Goal: Task Accomplishment & Management: Complete application form

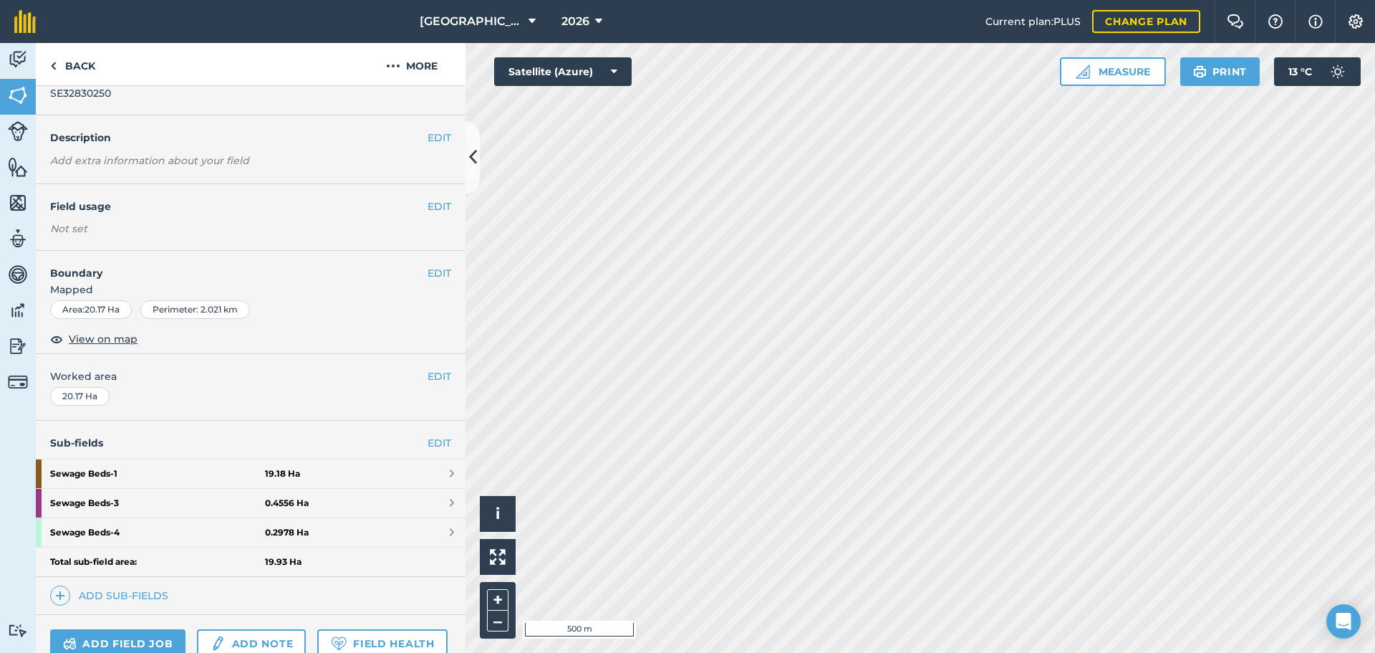
scroll to position [72, 0]
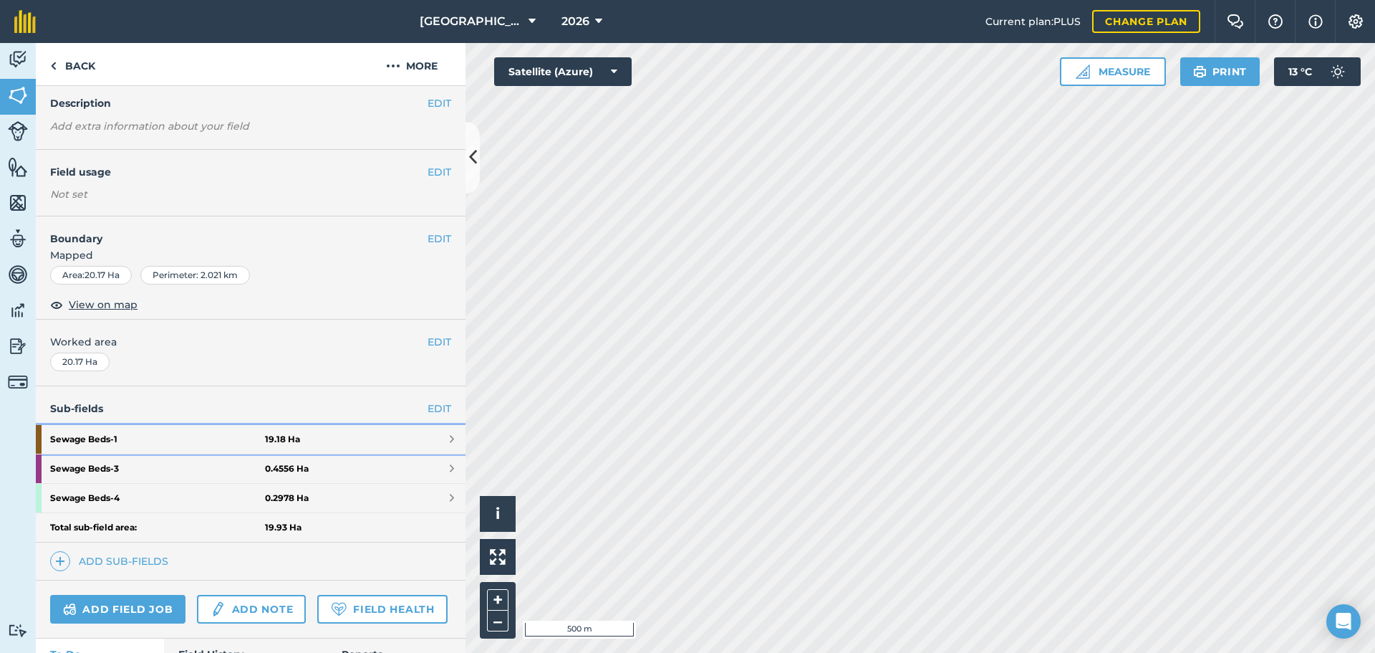
click at [110, 435] on strong "Sewage Beds - 1" at bounding box center [157, 439] width 215 height 29
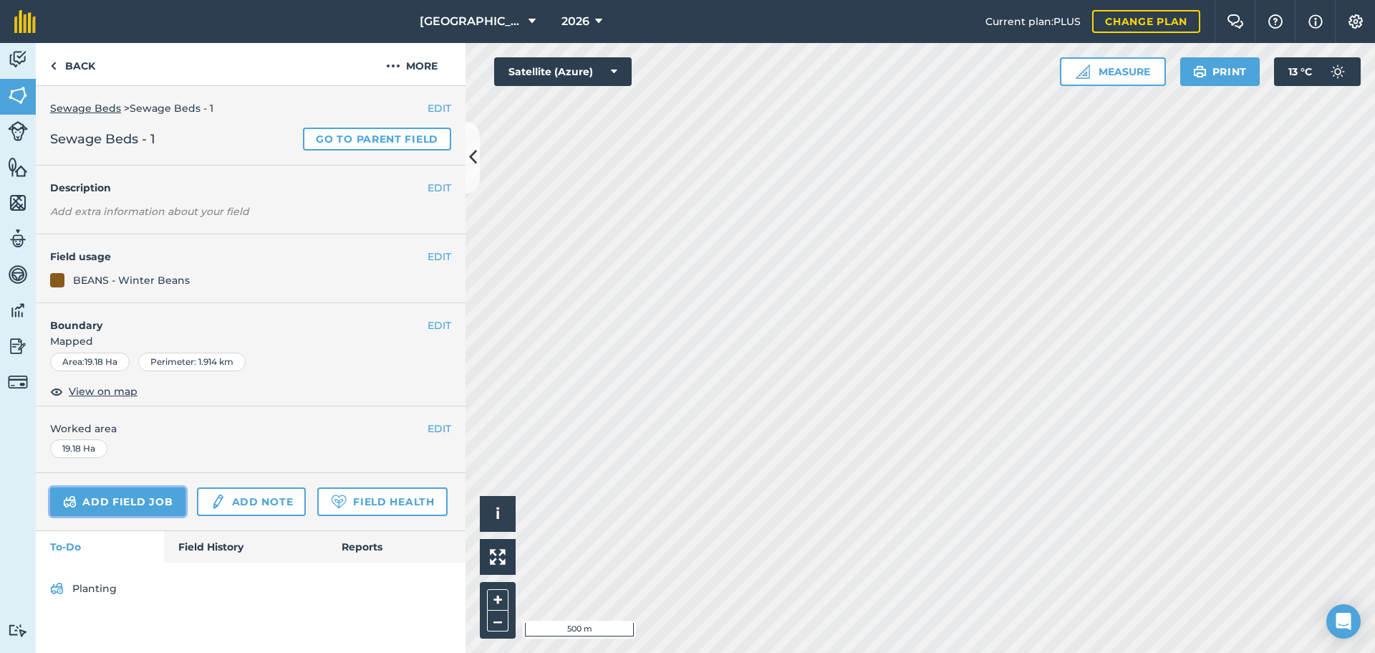
click at [153, 499] on link "Add field job" at bounding box center [117, 501] width 135 height 29
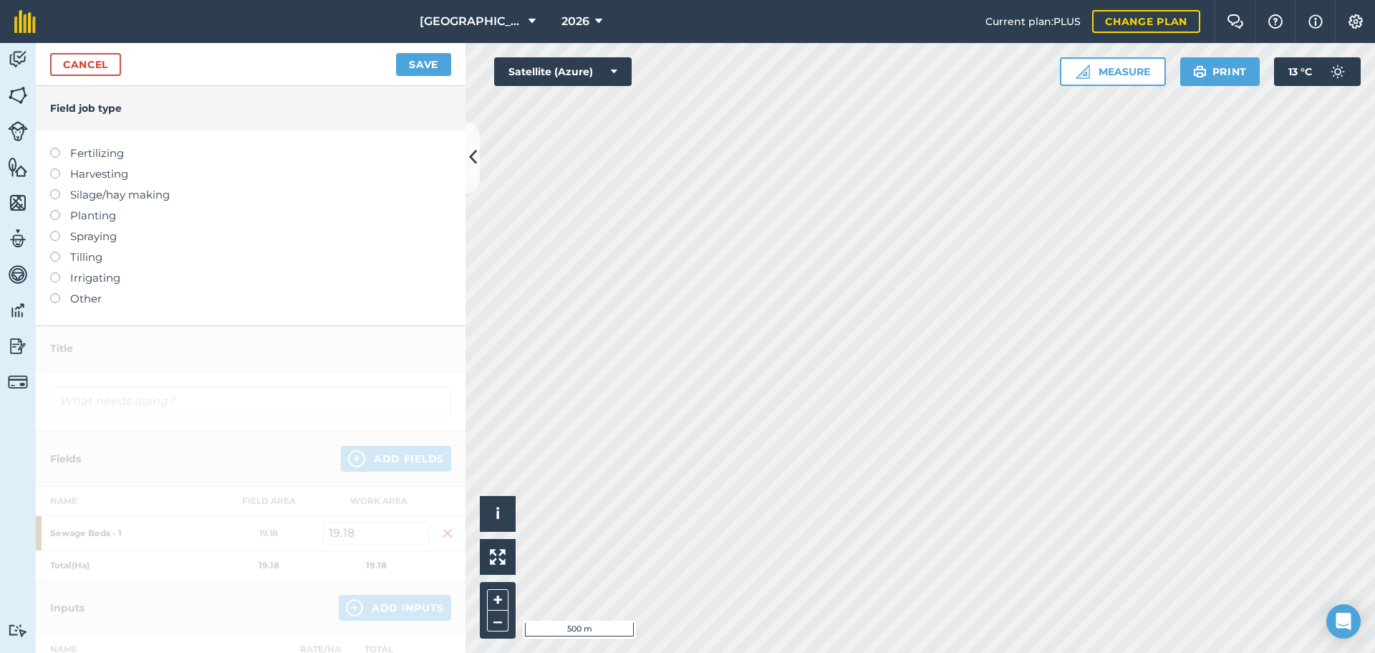
click at [51, 231] on label at bounding box center [60, 231] width 20 height 0
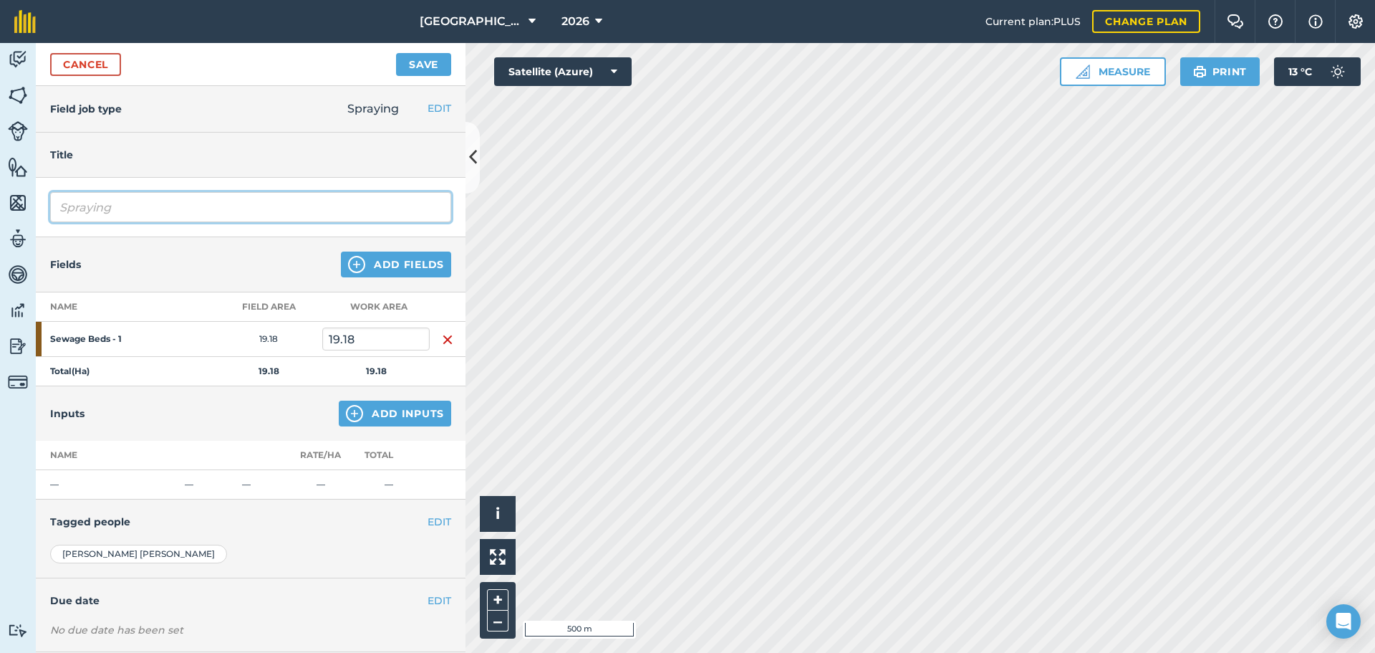
click at [121, 208] on input "Spraying" at bounding box center [250, 207] width 401 height 30
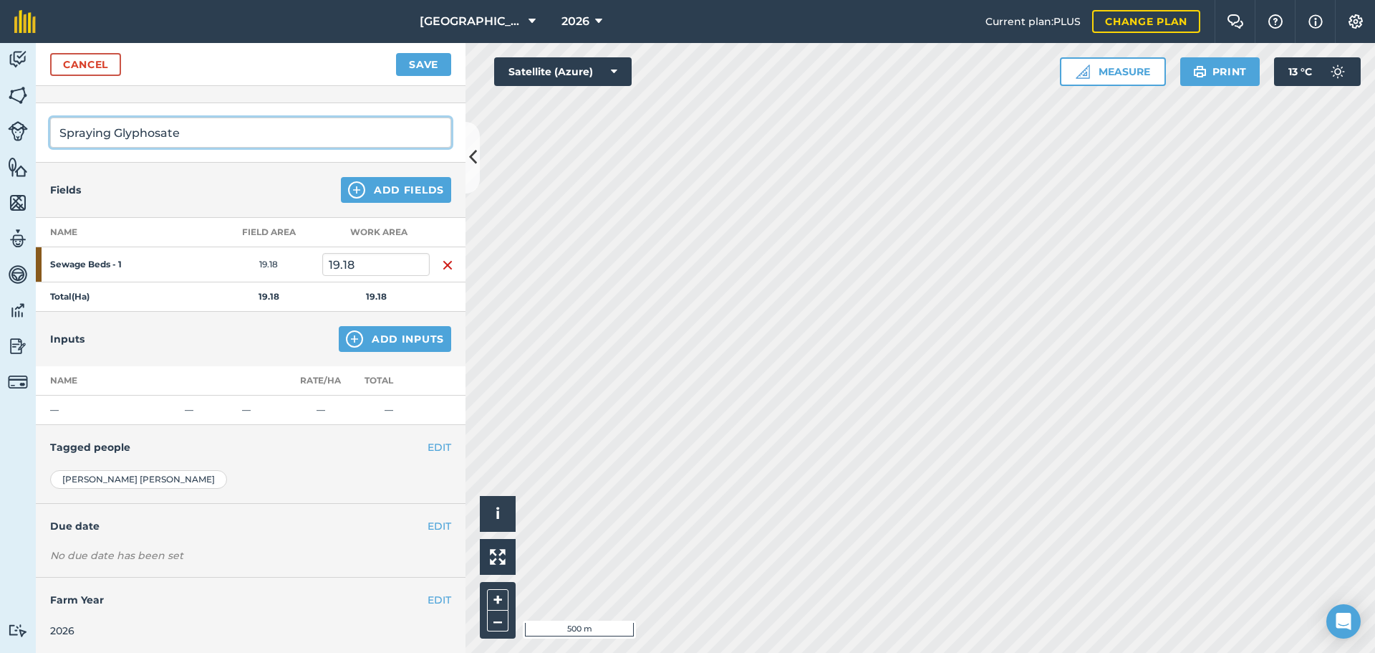
scroll to position [75, 0]
type input "Spraying Glyphosate"
click at [370, 329] on button "Add Inputs" at bounding box center [395, 338] width 112 height 26
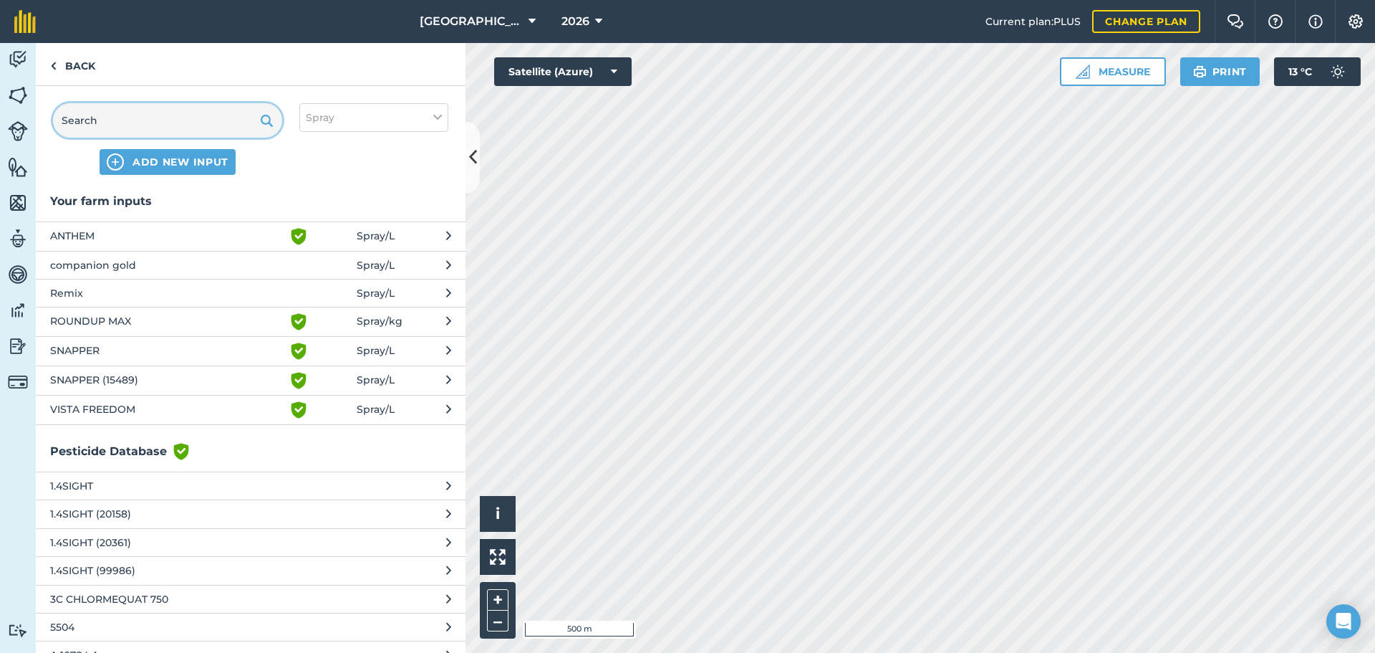
click at [183, 118] on input "text" at bounding box center [167, 120] width 229 height 34
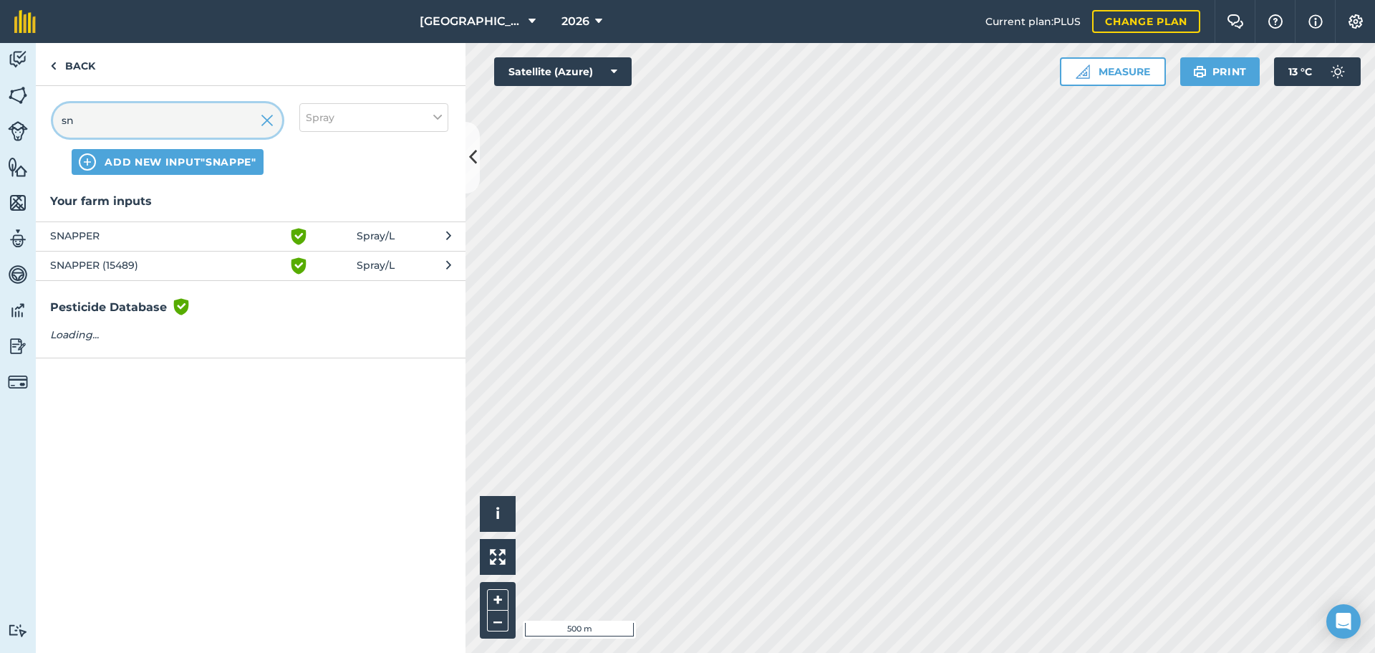
type input "s"
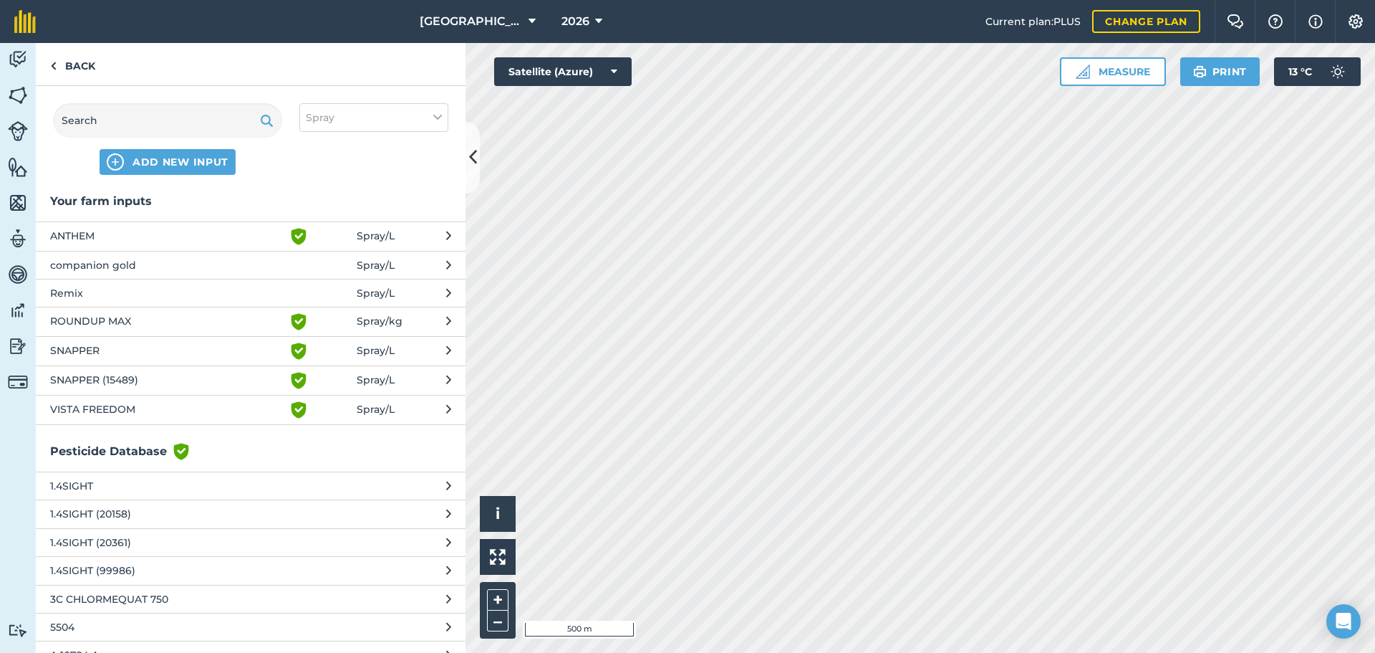
click at [85, 348] on span "SNAPPER" at bounding box center [167, 350] width 234 height 17
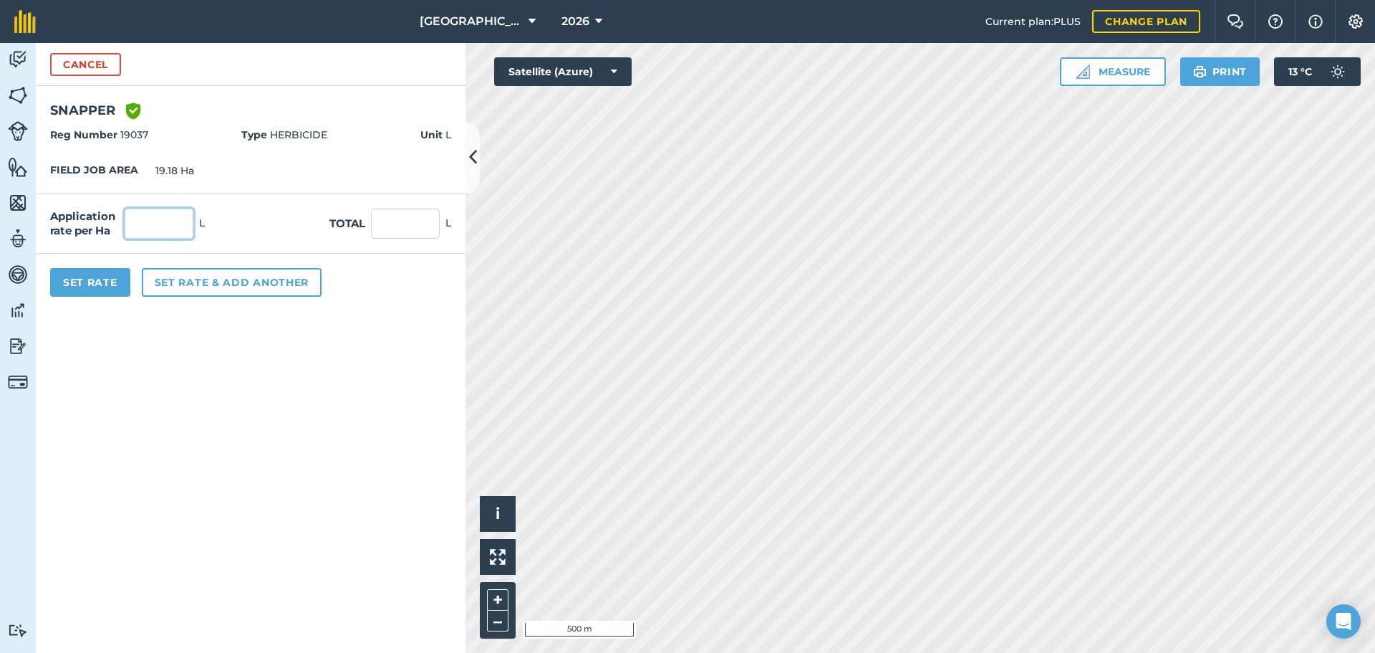
click at [160, 211] on input "text" at bounding box center [159, 223] width 69 height 30
type input "1.554"
type input "29.806"
click at [97, 285] on button "Set Rate" at bounding box center [90, 282] width 80 height 29
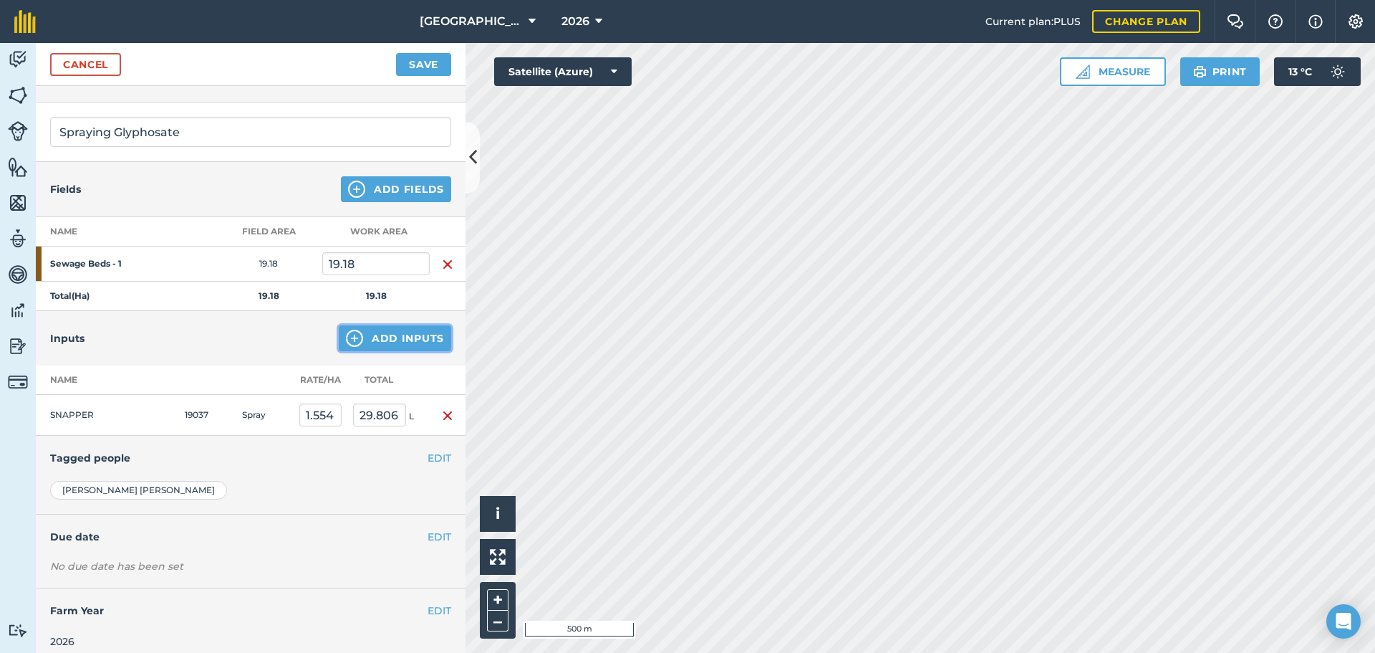
click at [362, 335] on button "Add Inputs" at bounding box center [395, 338] width 112 height 26
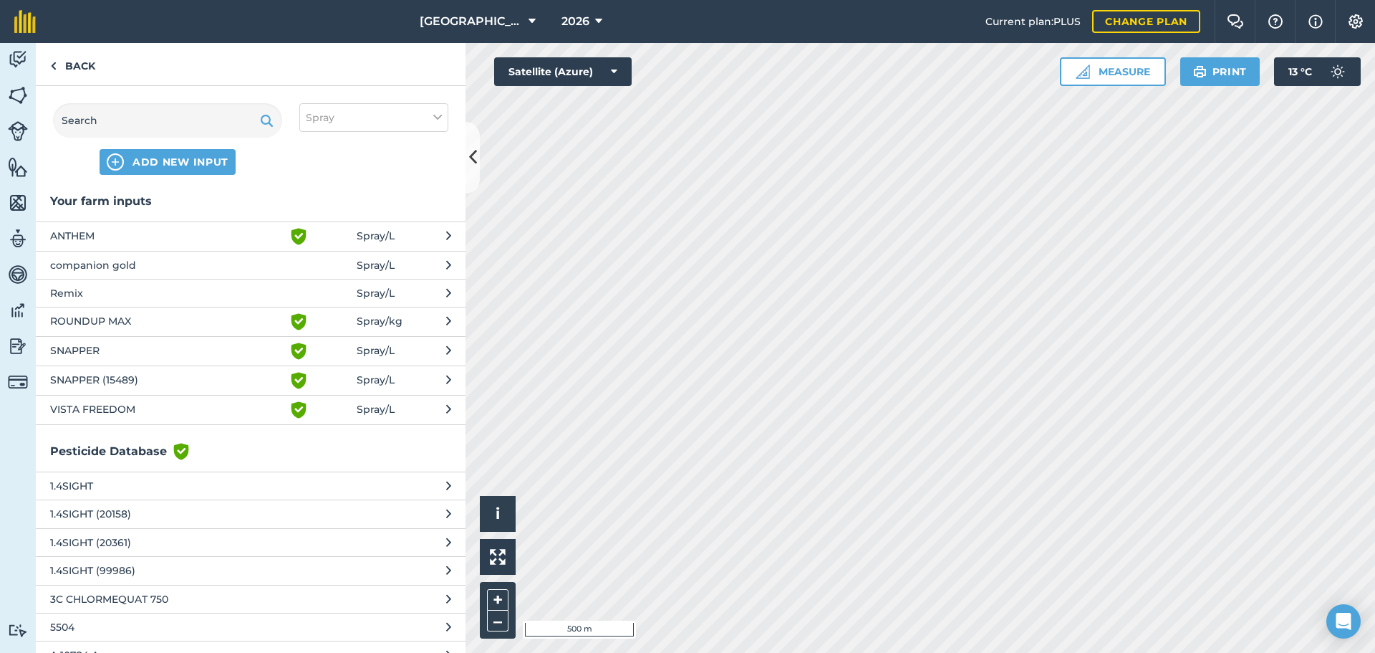
click at [125, 265] on span "companion gold" at bounding box center [167, 265] width 234 height 16
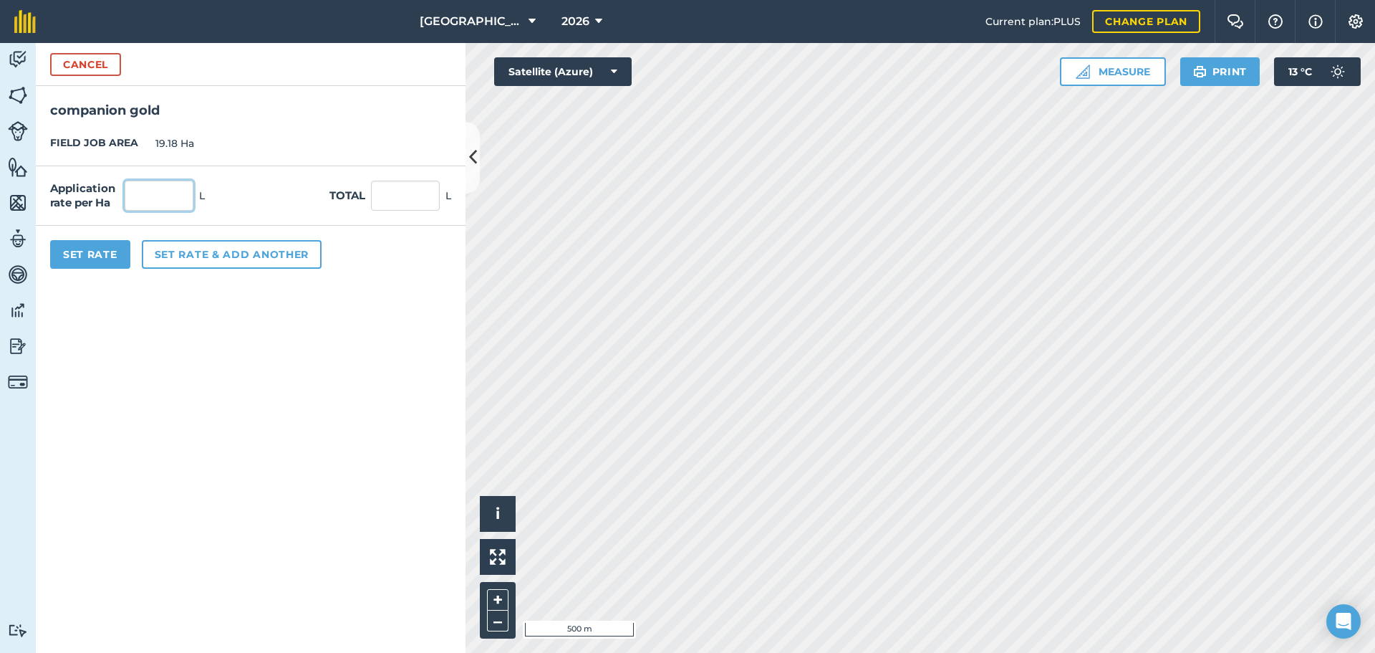
click at [146, 198] on input "text" at bounding box center [159, 196] width 69 height 30
type input "0.259"
type input "4.968"
click at [105, 252] on button "Set Rate" at bounding box center [90, 254] width 80 height 29
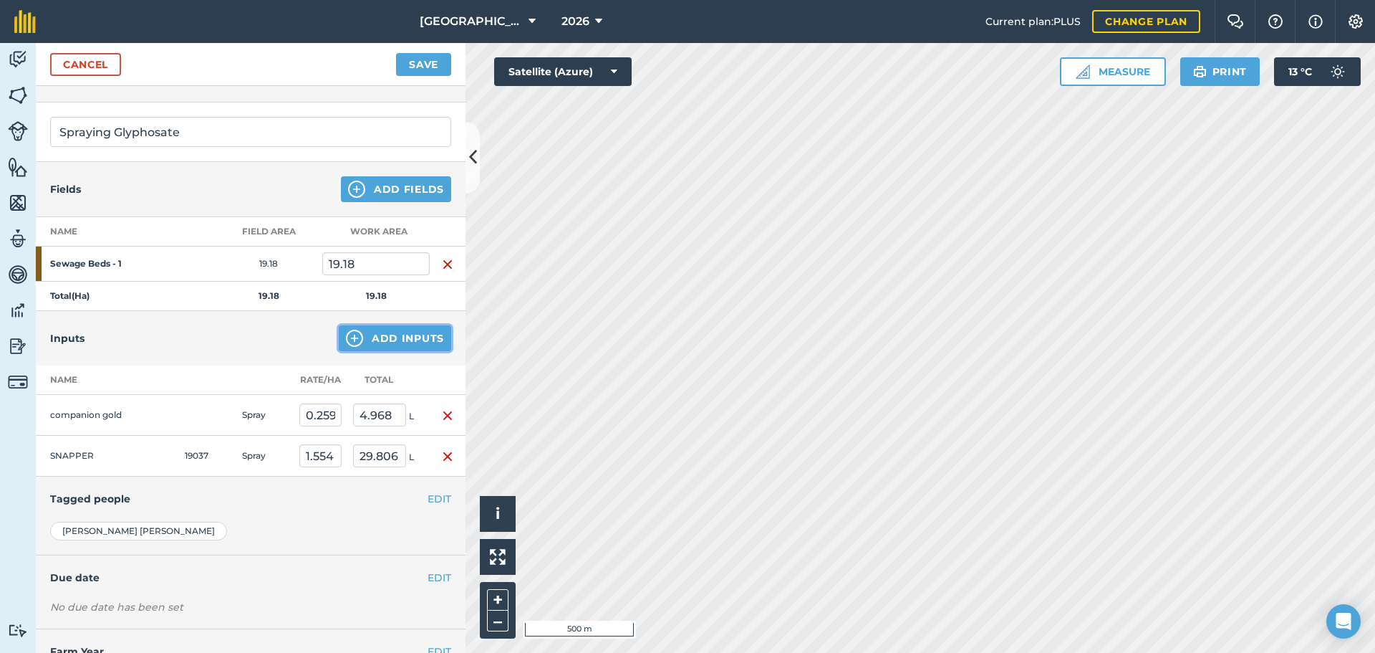
click at [346, 340] on img at bounding box center [354, 337] width 17 height 17
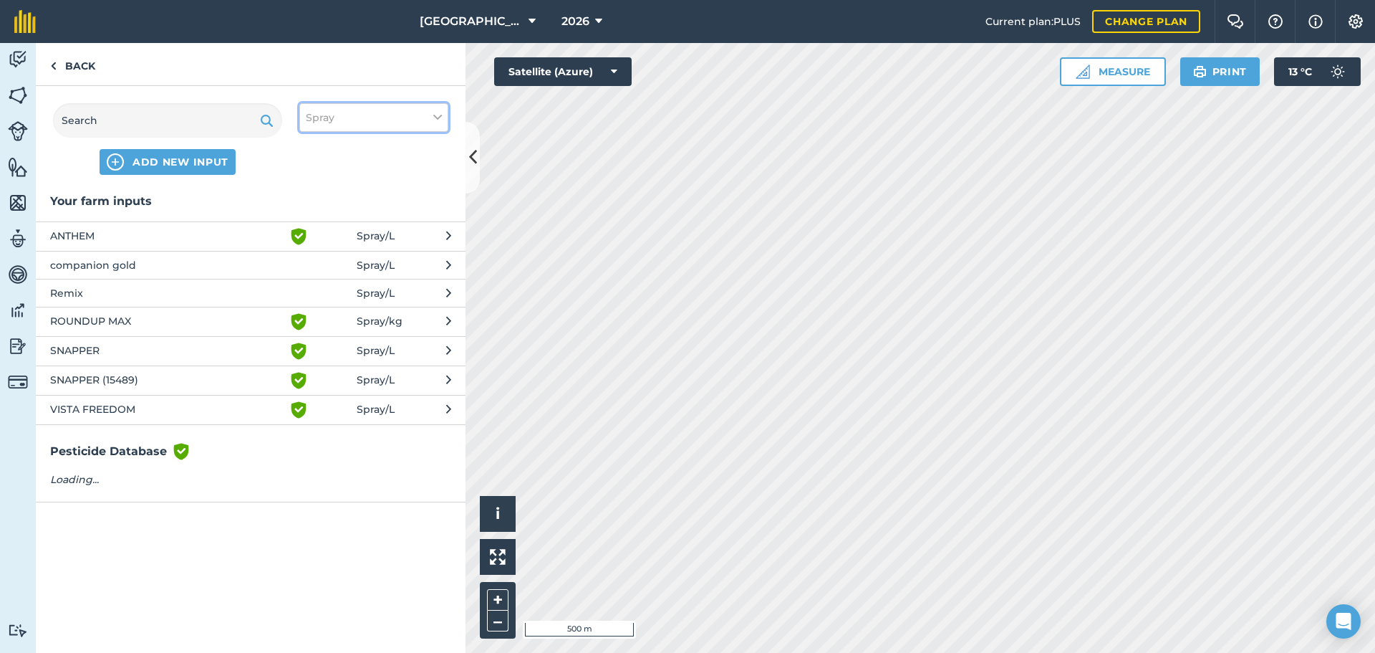
click at [335, 116] on button "Spray" at bounding box center [373, 117] width 149 height 29
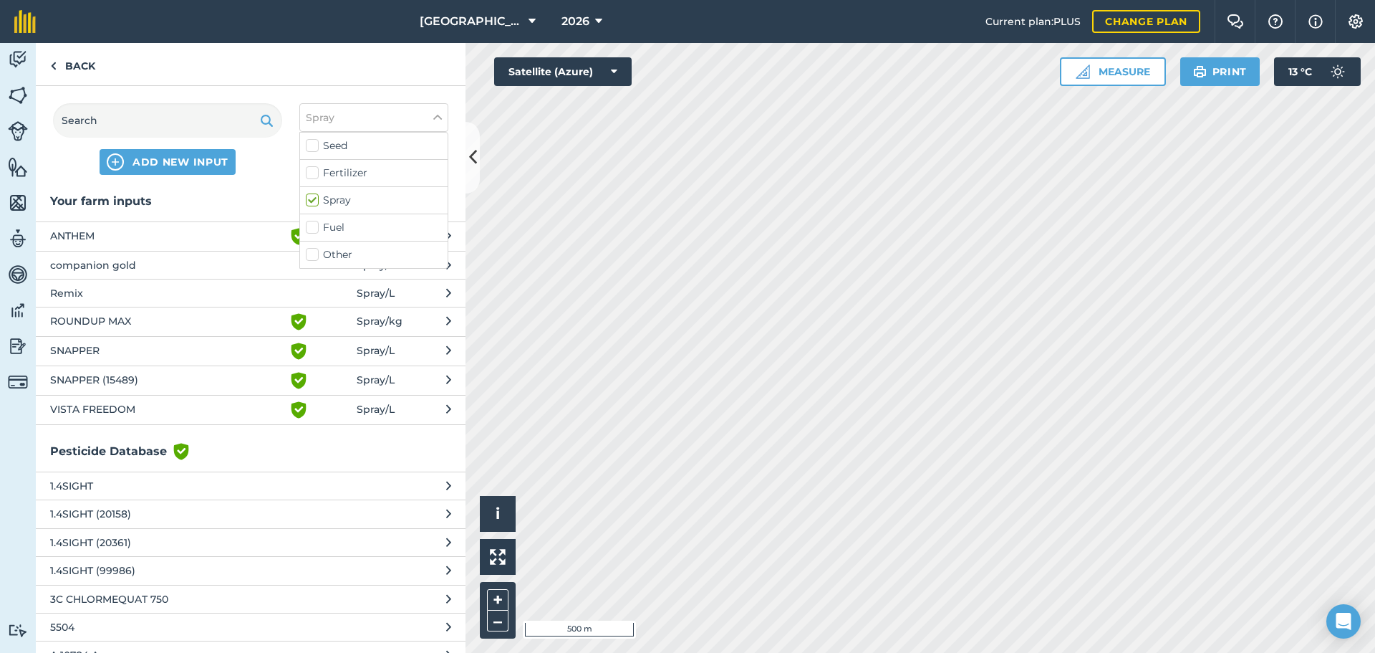
click at [332, 203] on label "Spray" at bounding box center [374, 200] width 136 height 15
click at [315, 202] on input "Spray" at bounding box center [310, 197] width 9 height 9
checkbox input "false"
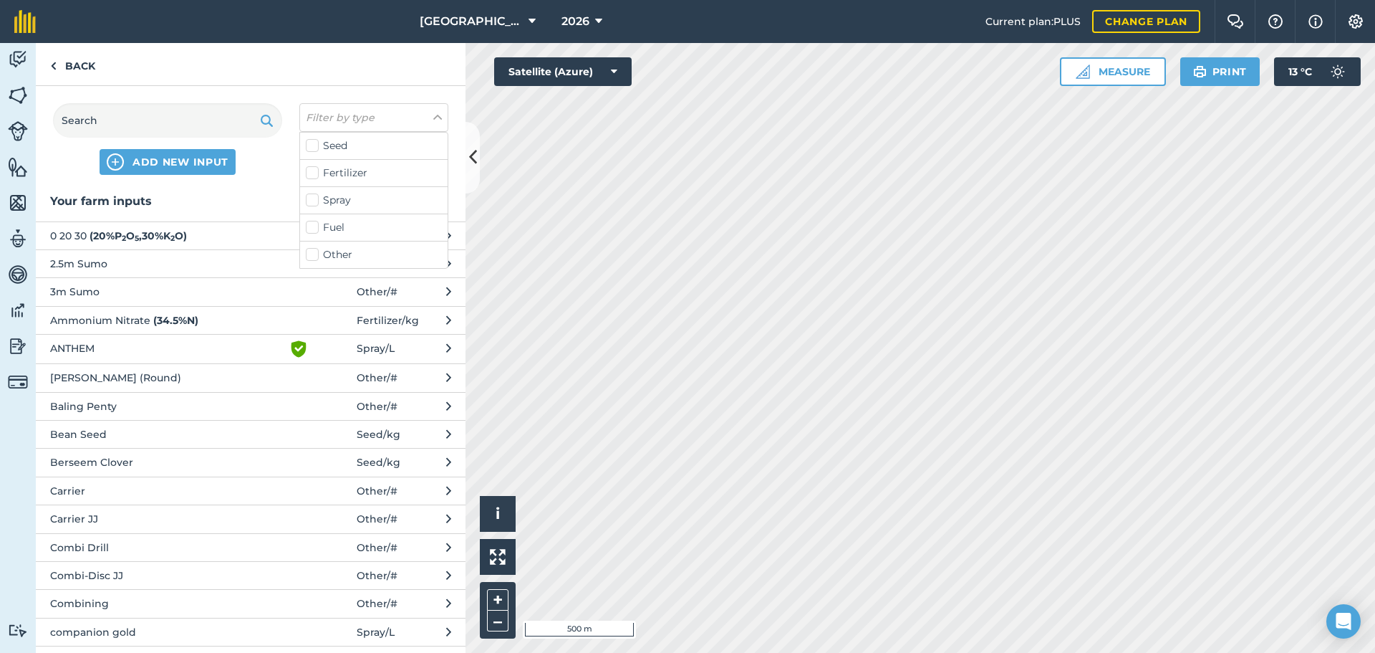
click at [329, 246] on div "Other" at bounding box center [374, 254] width 148 height 27
click at [317, 252] on label "Other" at bounding box center [374, 254] width 136 height 15
click at [313, 252] on label "Other" at bounding box center [374, 254] width 136 height 15
click at [313, 252] on input "Other" at bounding box center [310, 251] width 9 height 9
checkbox input "true"
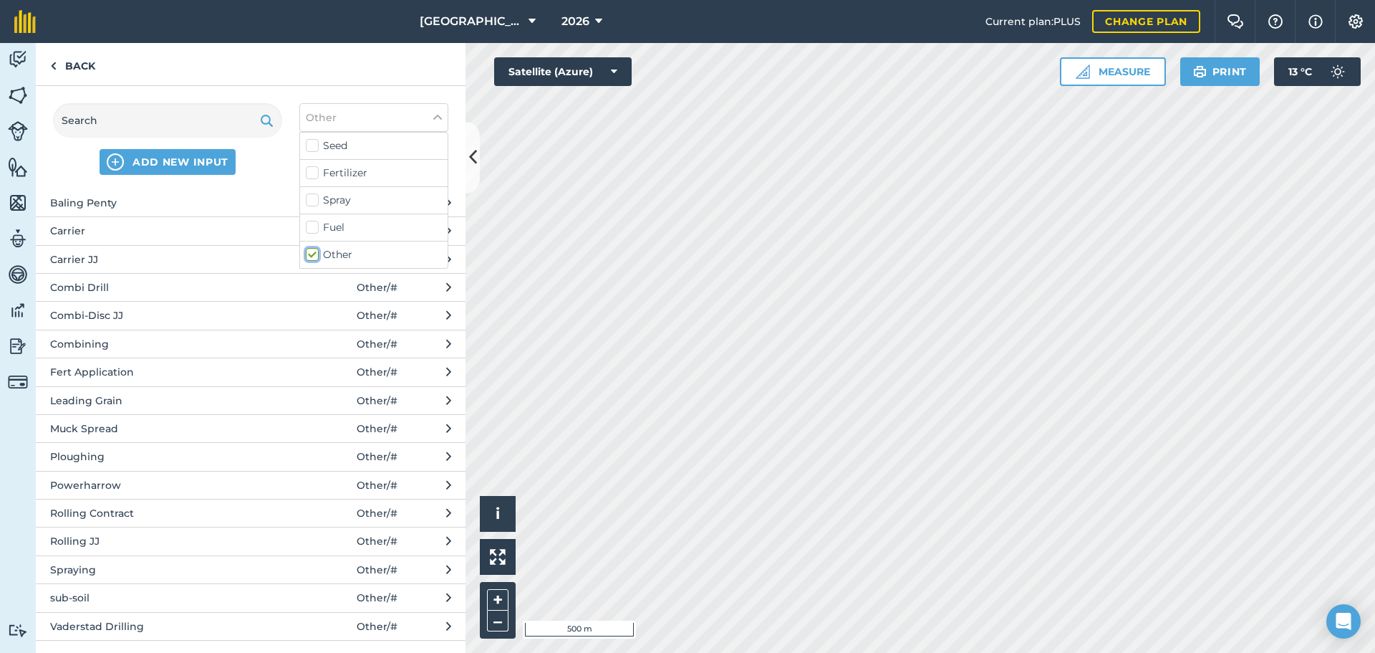
scroll to position [122, 0]
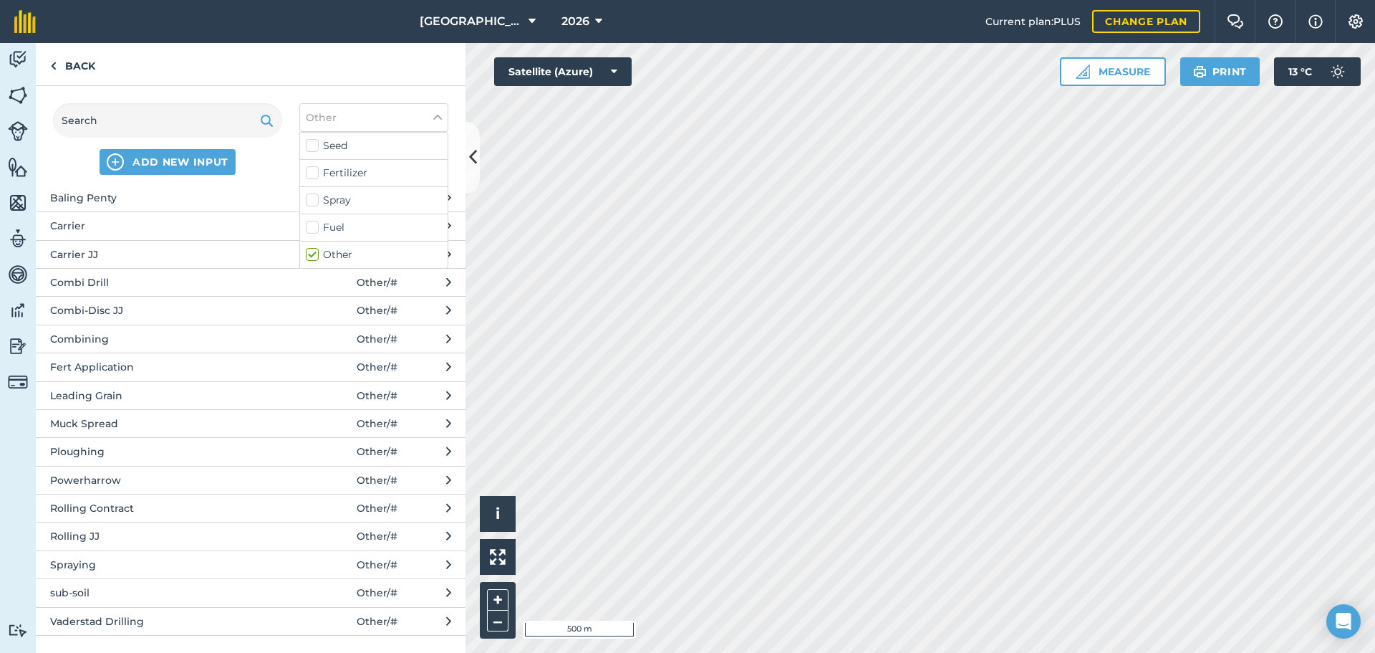
click at [78, 572] on span "Spraying" at bounding box center [167, 565] width 234 height 16
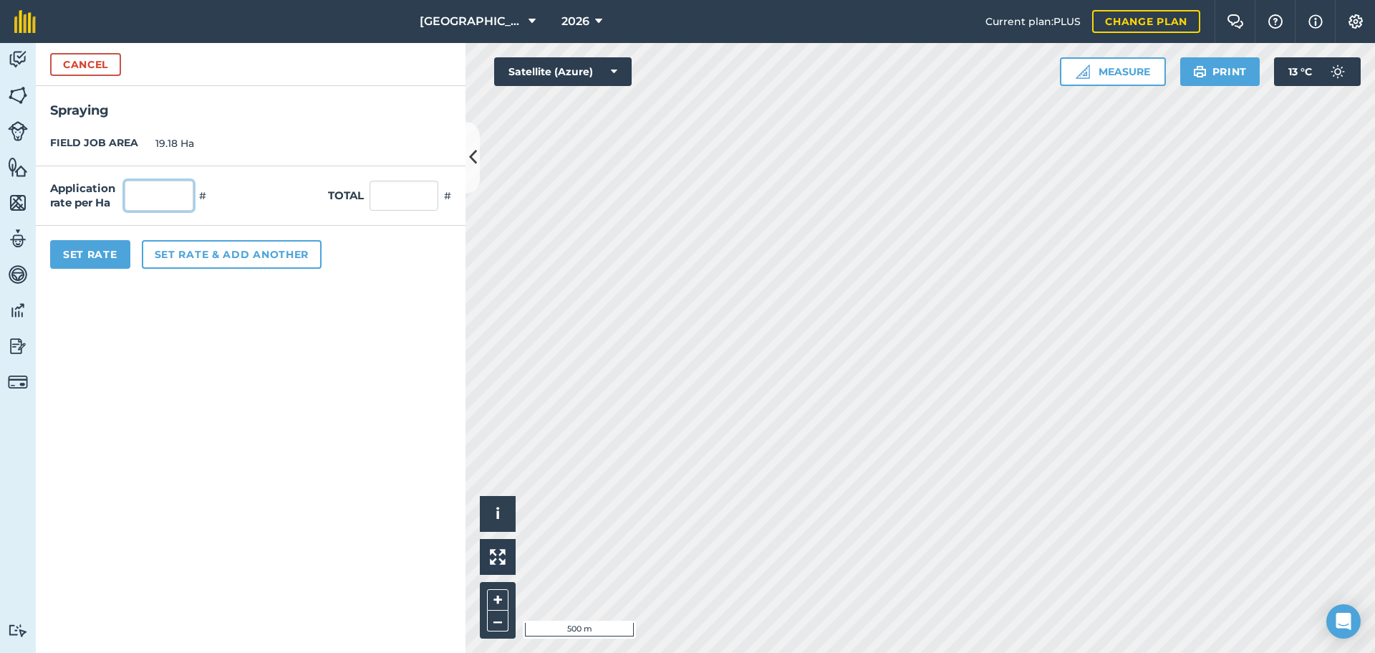
click at [156, 181] on input "text" at bounding box center [159, 196] width 69 height 30
type input "1"
type input "19.18"
click at [103, 251] on button "Set Rate" at bounding box center [90, 254] width 80 height 29
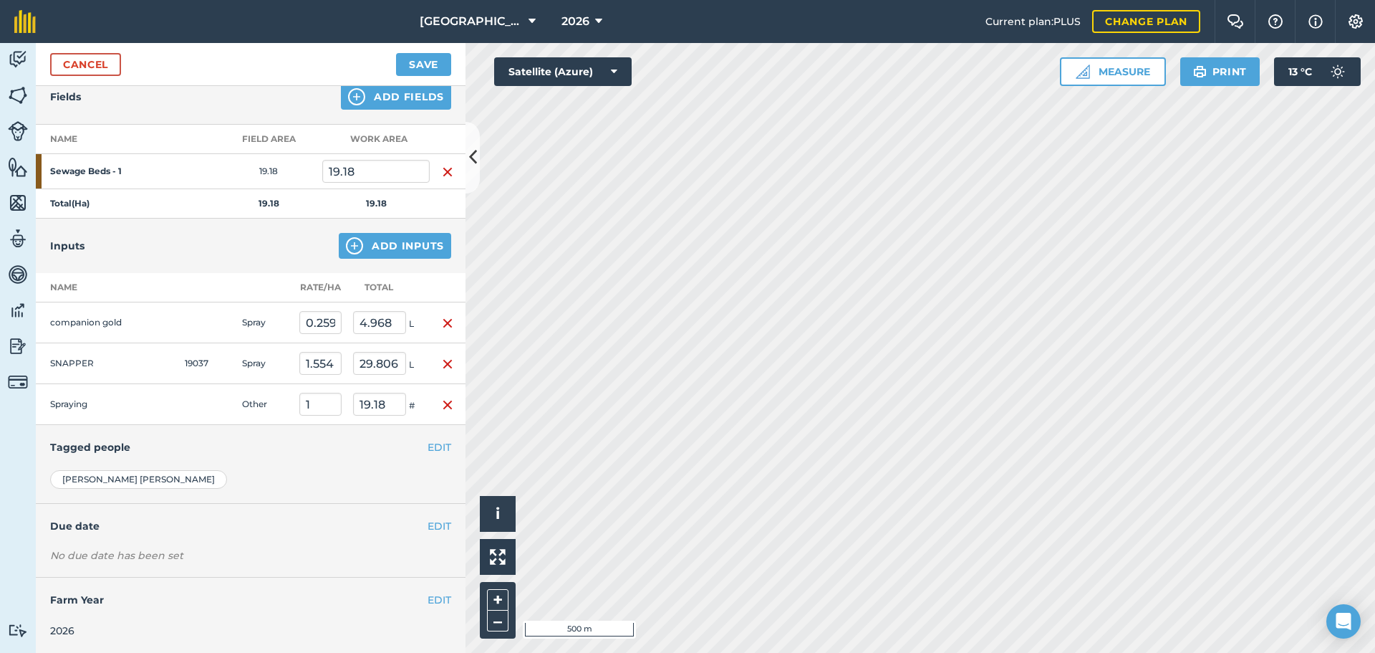
scroll to position [168, 0]
click at [430, 526] on button "EDIT" at bounding box center [440, 525] width 24 height 16
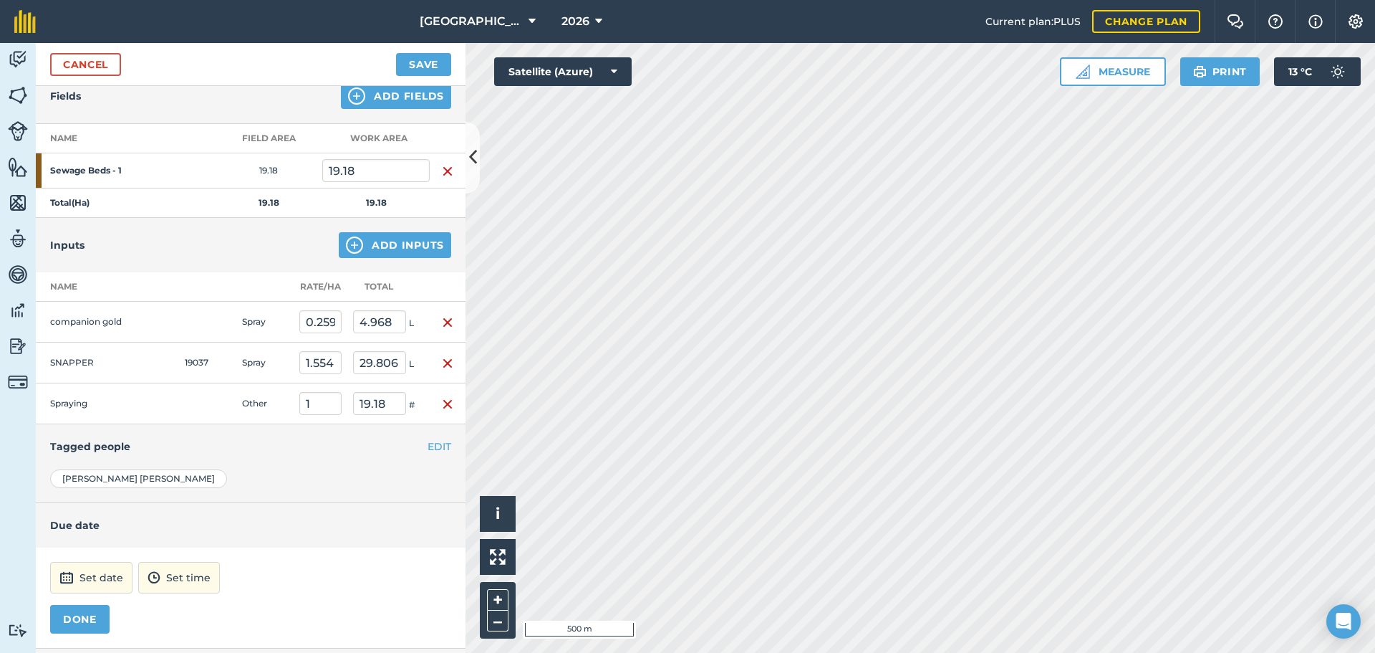
scroll to position [240, 0]
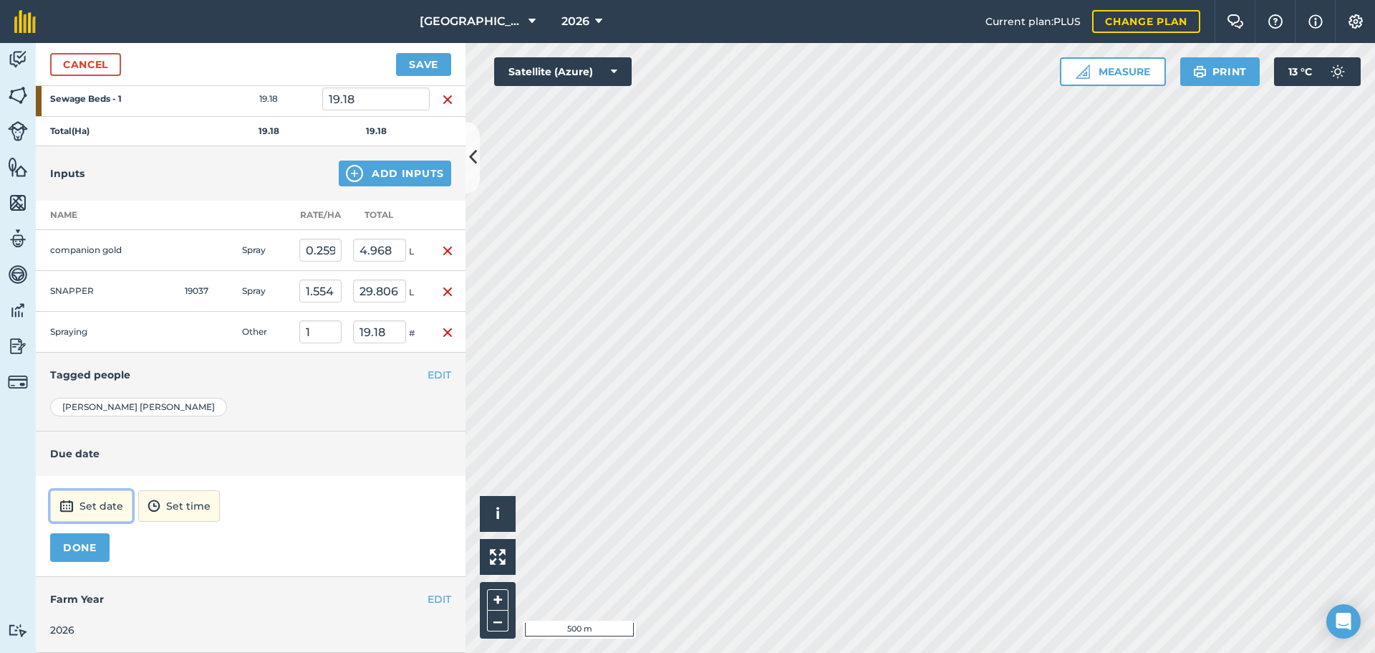
click at [119, 505] on button "Set date" at bounding box center [91, 506] width 82 height 32
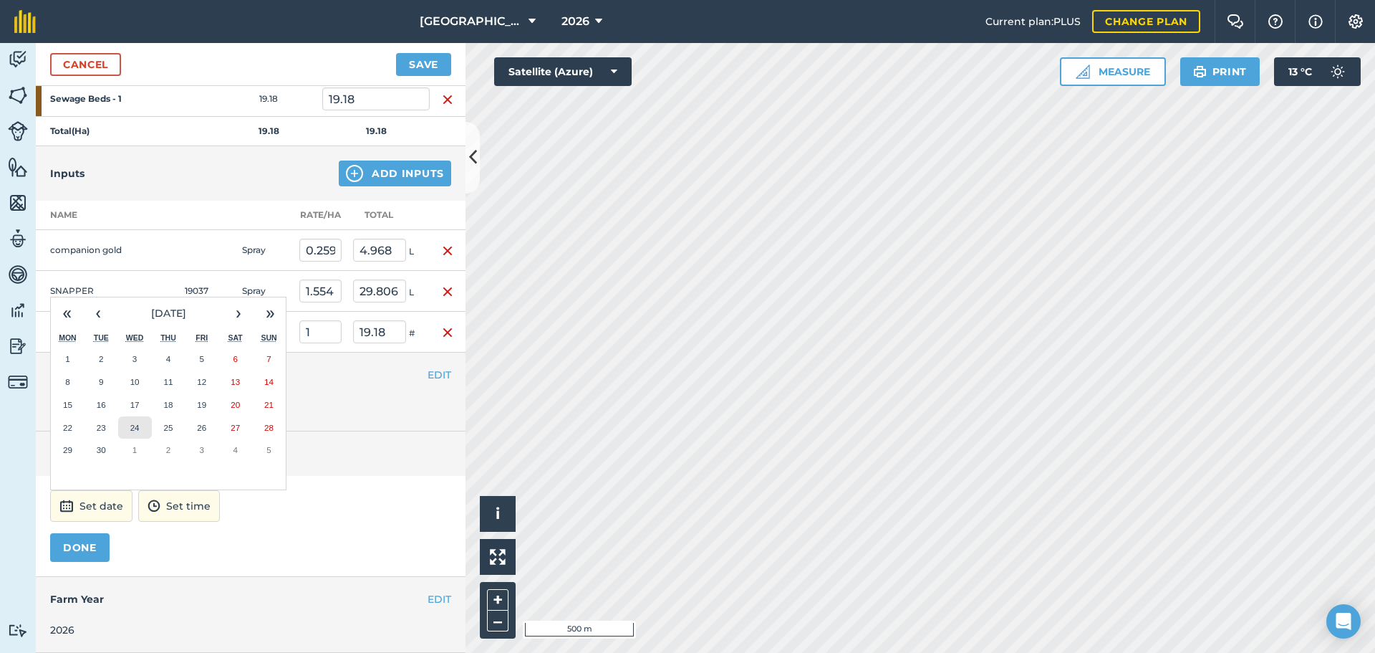
click at [135, 426] on abbr "24" at bounding box center [134, 427] width 9 height 9
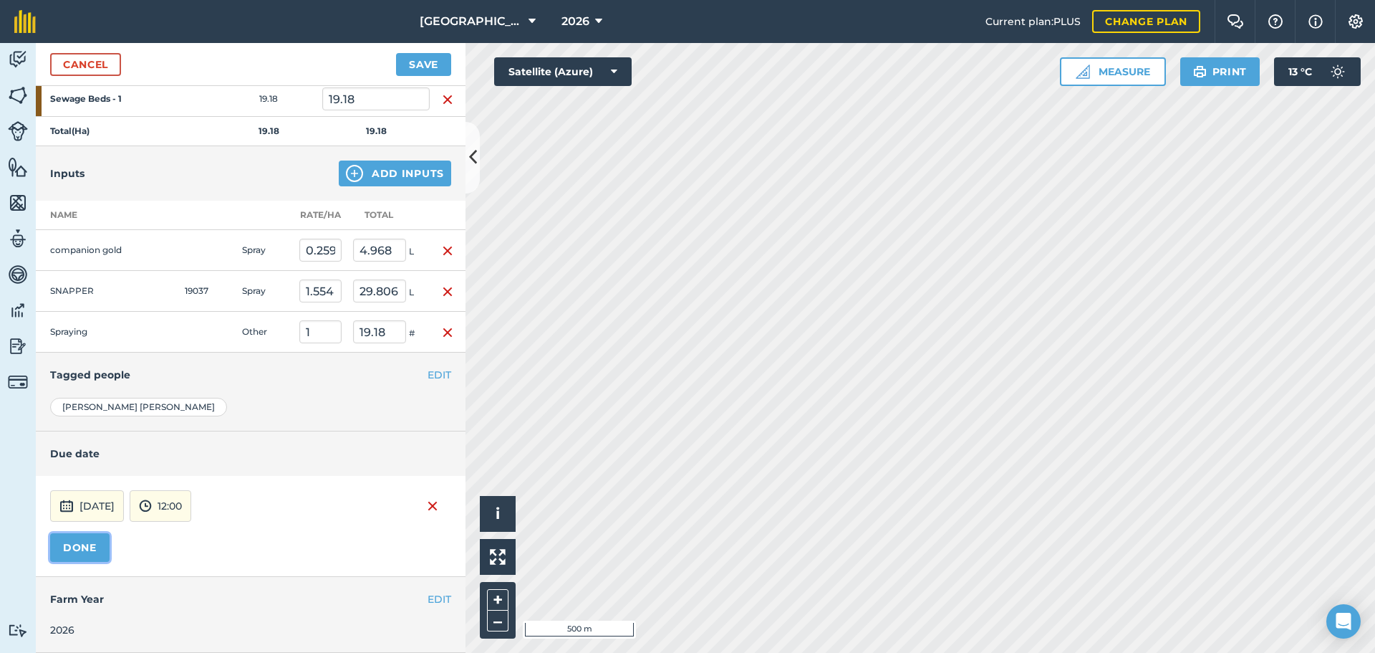
click at [91, 547] on button "DONE" at bounding box center [79, 547] width 59 height 29
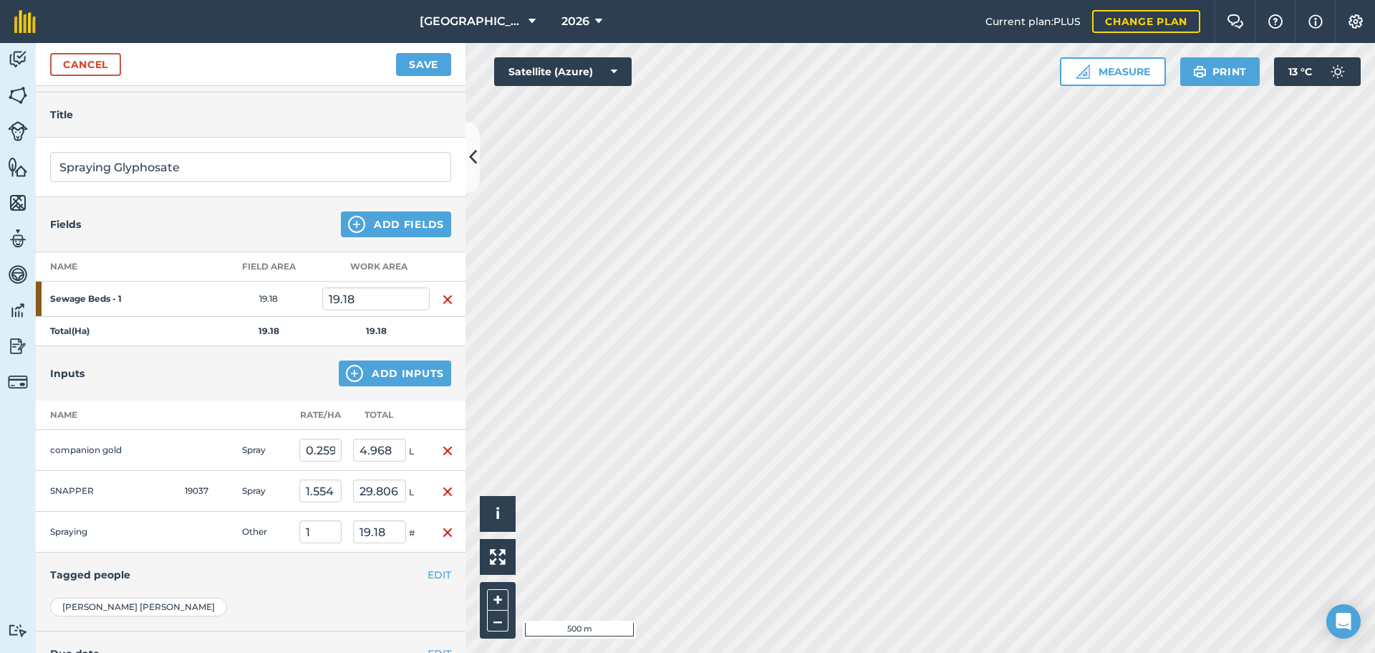
scroll to position [0, 0]
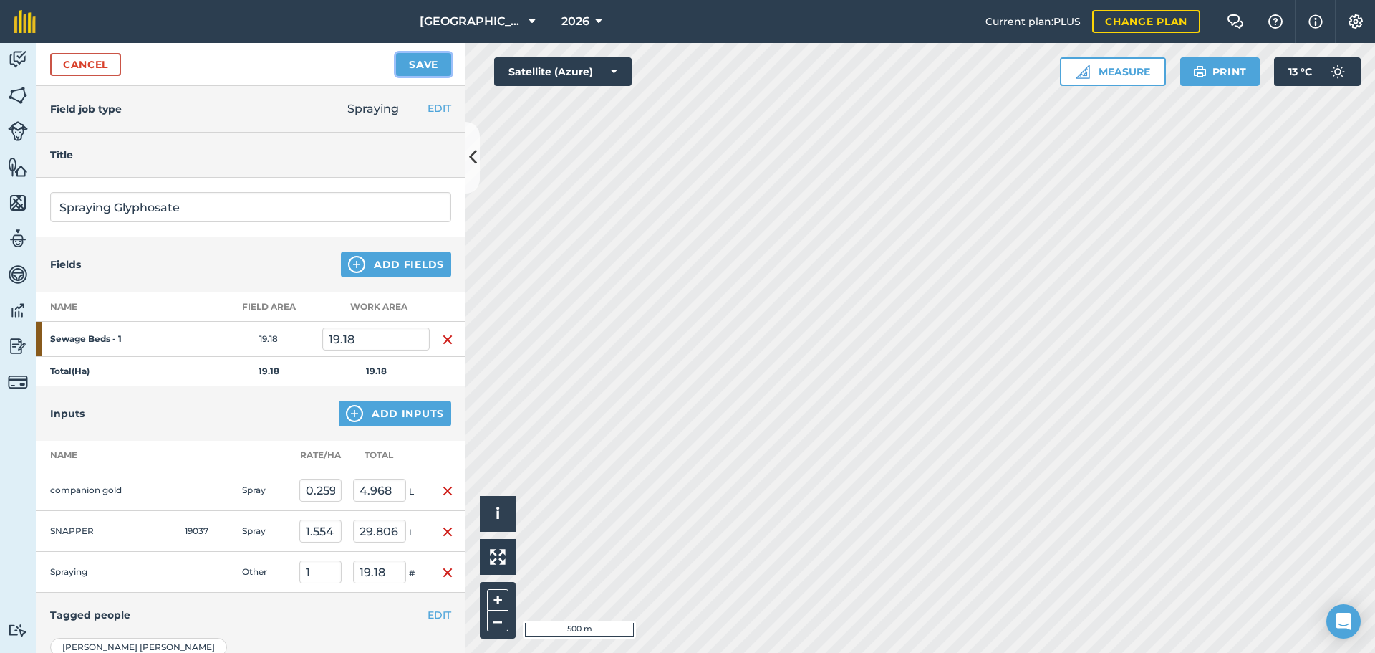
click at [425, 62] on button "Save" at bounding box center [423, 64] width 55 height 23
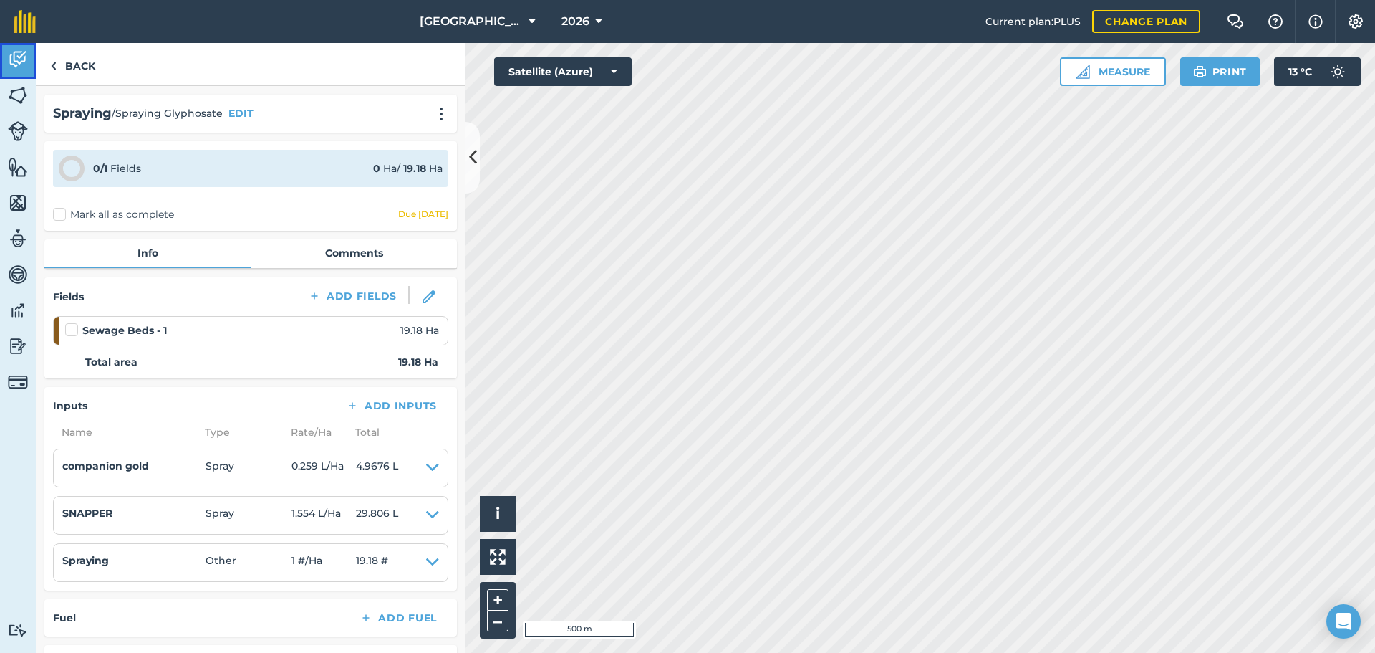
click at [23, 59] on img at bounding box center [18, 59] width 20 height 21
